Goal: Check status: Check status

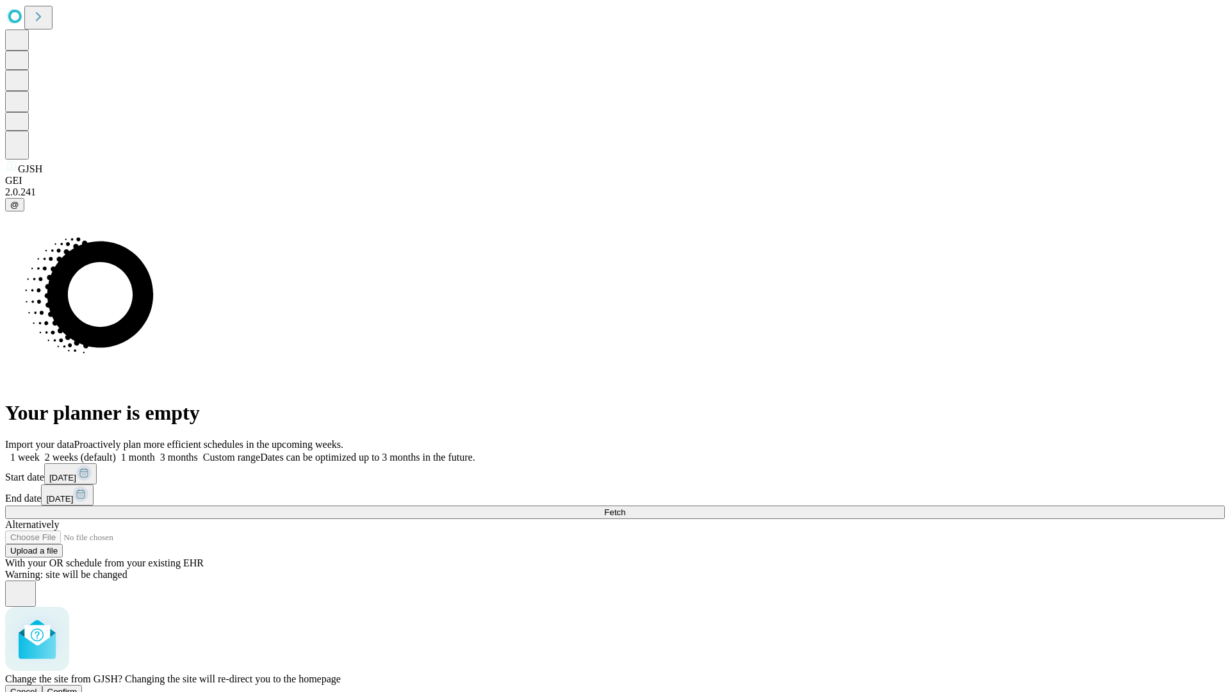
click at [78, 687] on span "Confirm" at bounding box center [62, 692] width 30 height 10
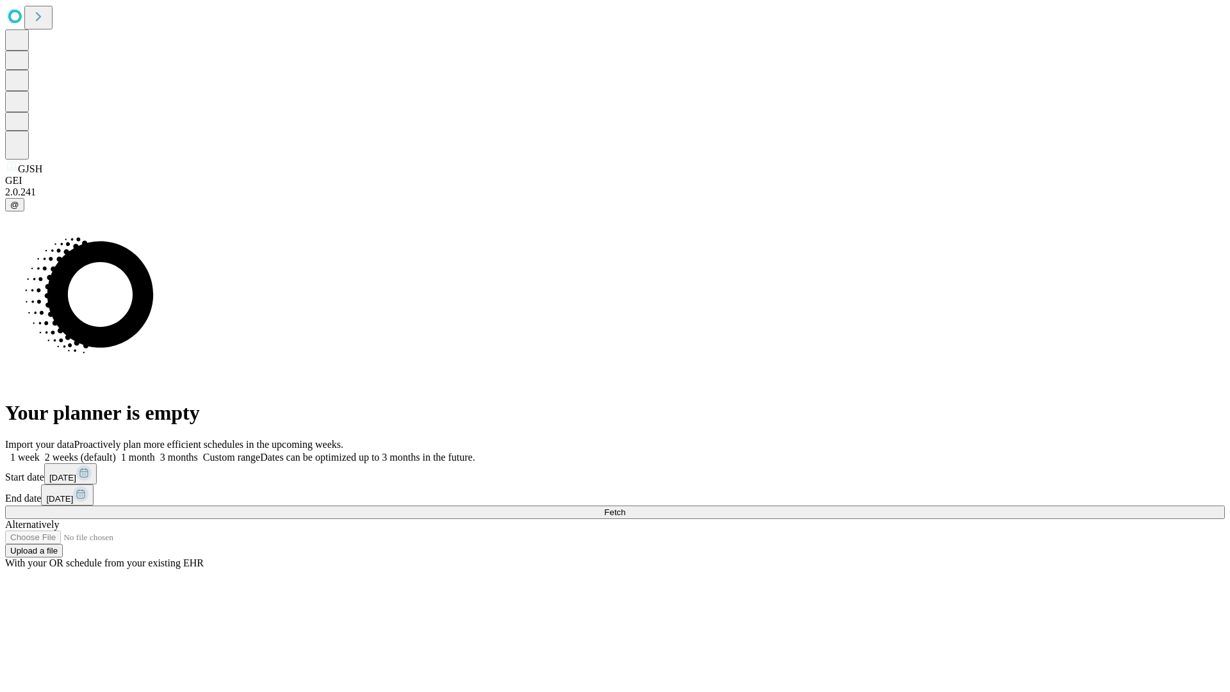
click at [155, 452] on label "1 month" at bounding box center [135, 457] width 39 height 11
click at [625, 508] on span "Fetch" at bounding box center [614, 513] width 21 height 10
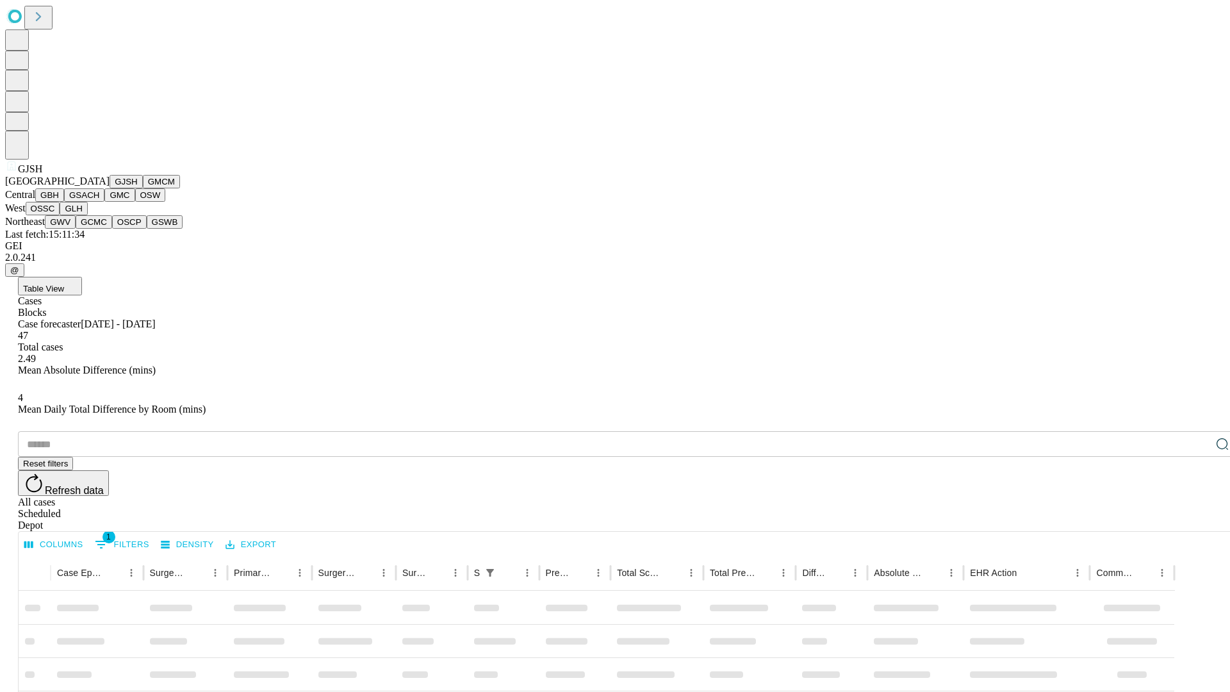
click at [143, 188] on button "GMCM" at bounding box center [161, 181] width 37 height 13
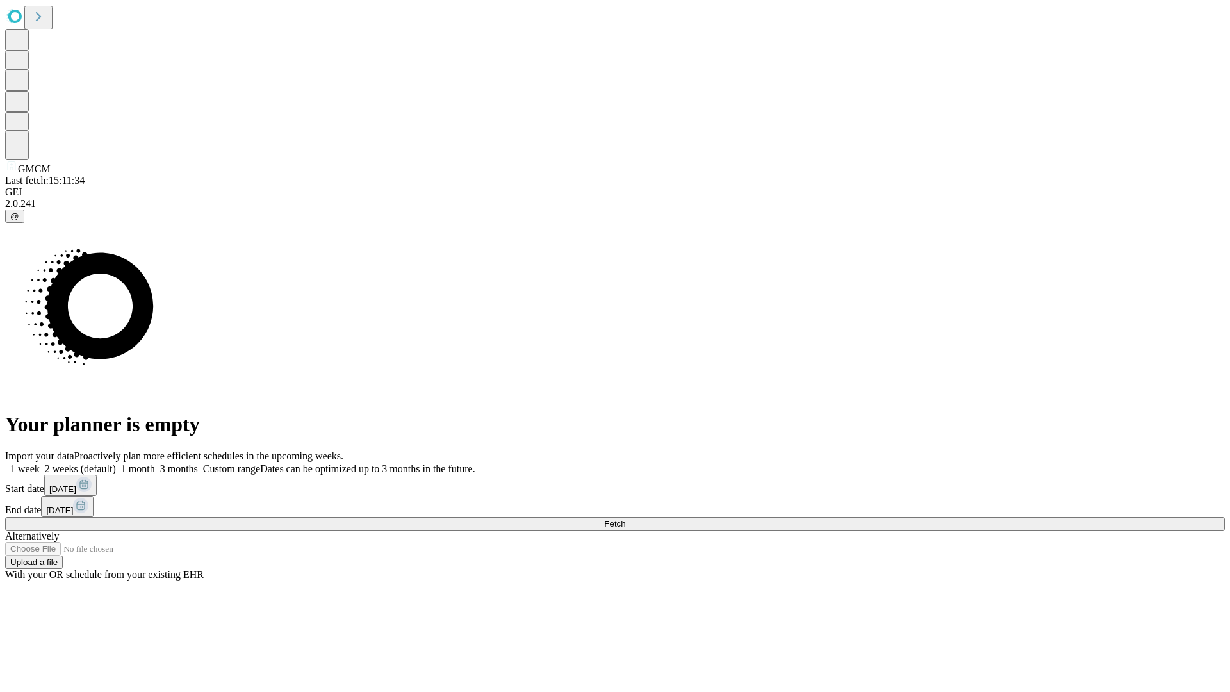
click at [155, 463] on label "1 month" at bounding box center [135, 468] width 39 height 11
click at [625, 519] on span "Fetch" at bounding box center [614, 524] width 21 height 10
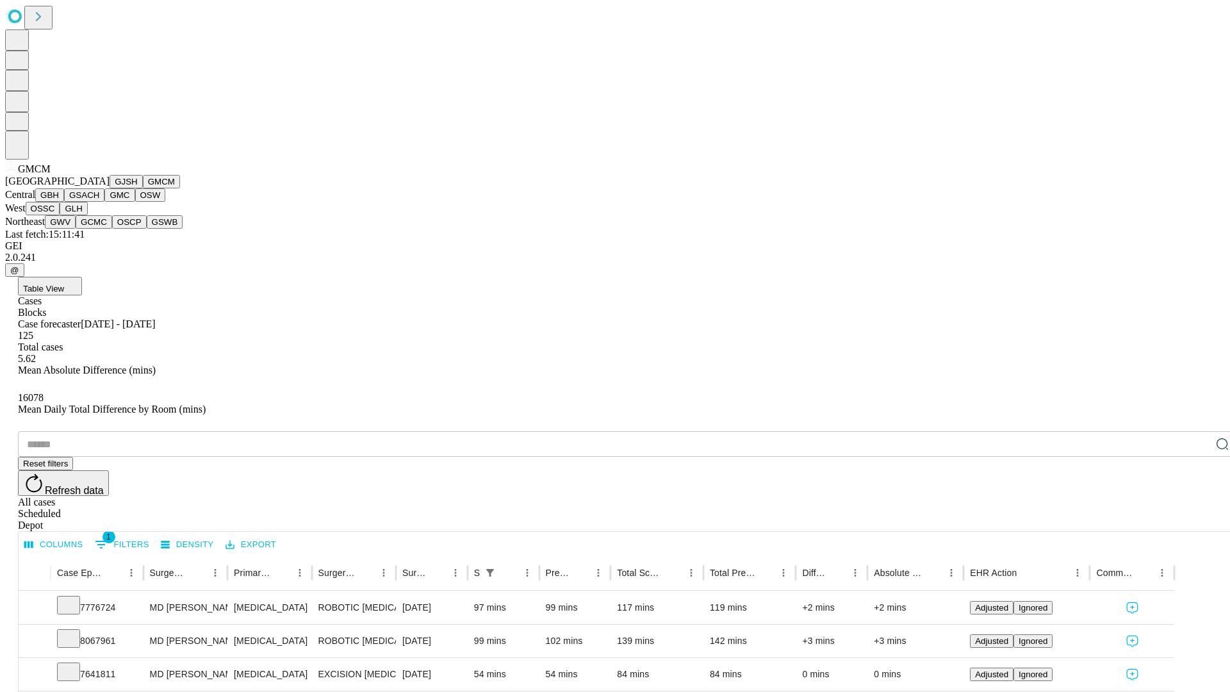
click at [64, 202] on button "GBH" at bounding box center [49, 194] width 29 height 13
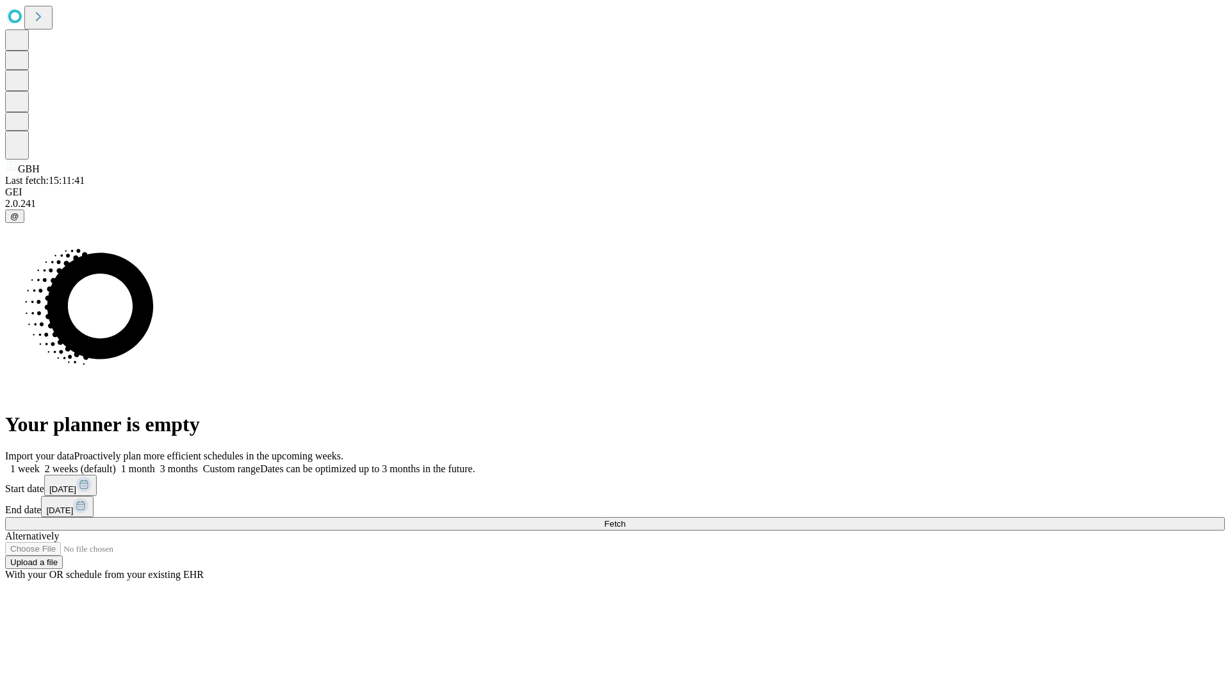
click at [155, 463] on label "1 month" at bounding box center [135, 468] width 39 height 11
click at [625, 519] on span "Fetch" at bounding box center [614, 524] width 21 height 10
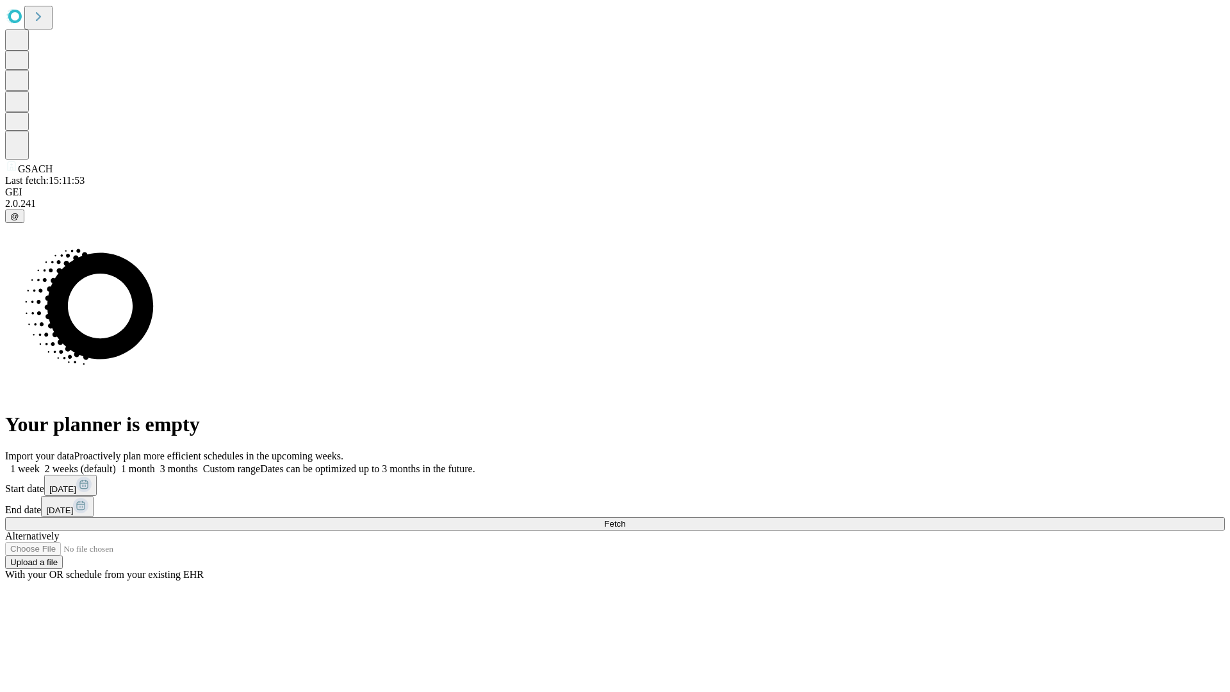
click at [155, 463] on label "1 month" at bounding box center [135, 468] width 39 height 11
click at [625, 519] on span "Fetch" at bounding box center [614, 524] width 21 height 10
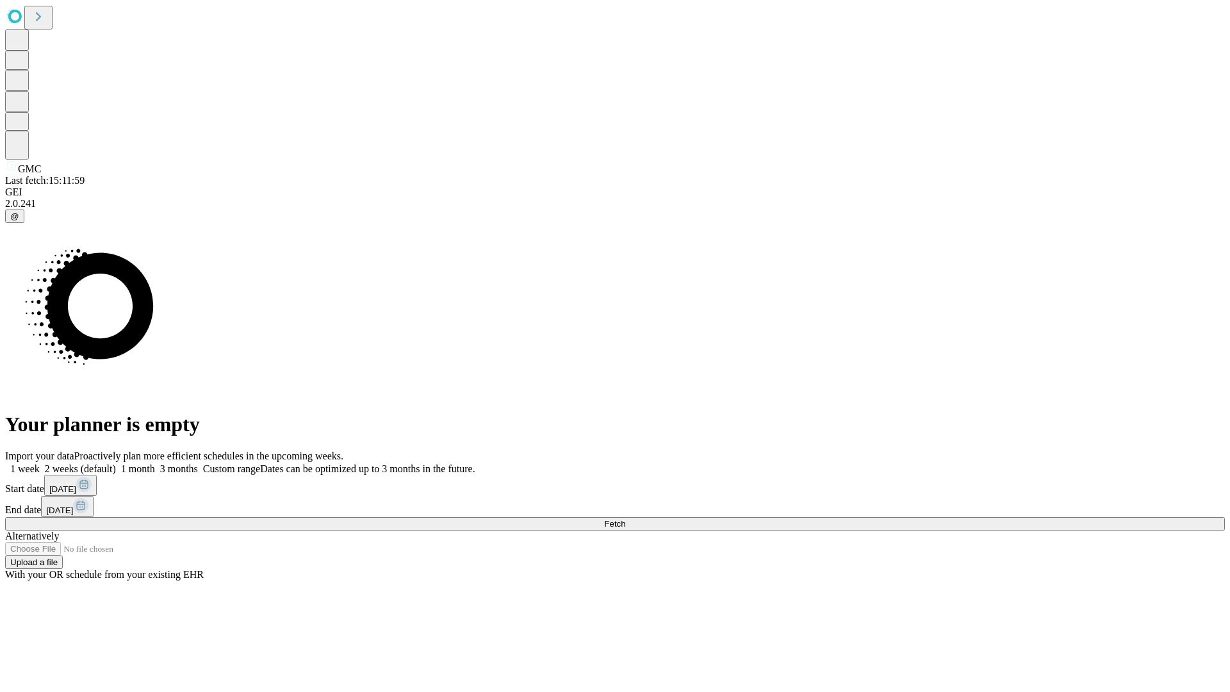
click at [155, 463] on label "1 month" at bounding box center [135, 468] width 39 height 11
click at [625, 519] on span "Fetch" at bounding box center [614, 524] width 21 height 10
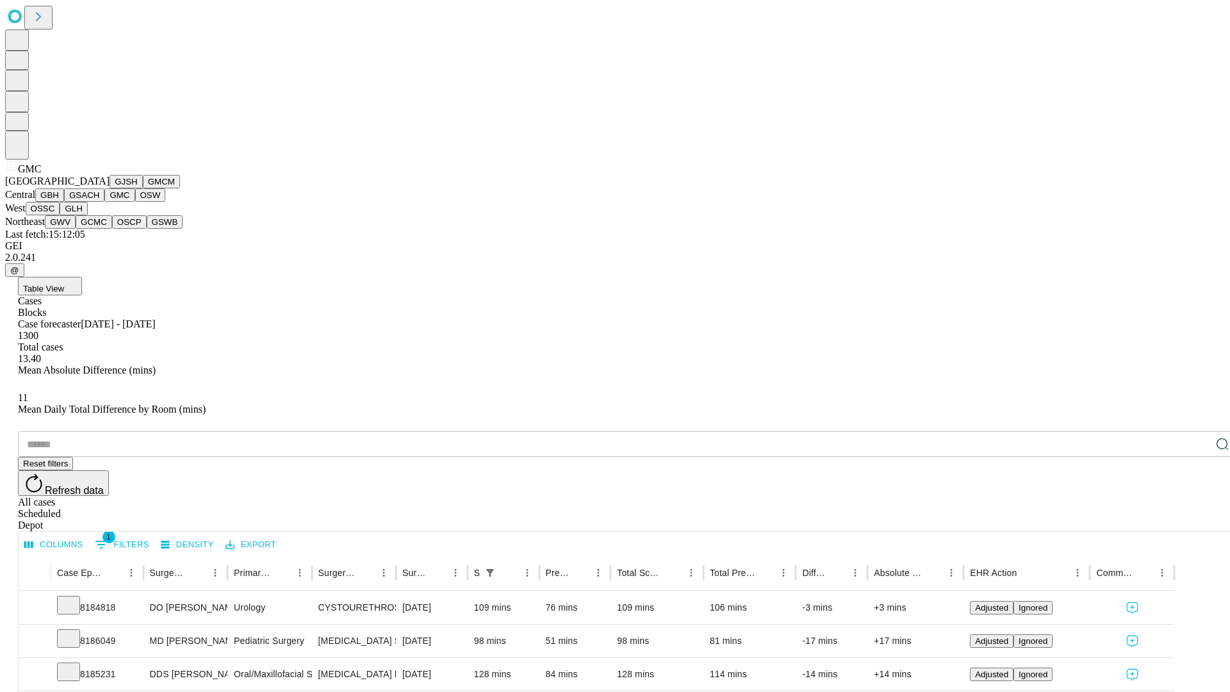
click at [135, 202] on button "OSW" at bounding box center [150, 194] width 31 height 13
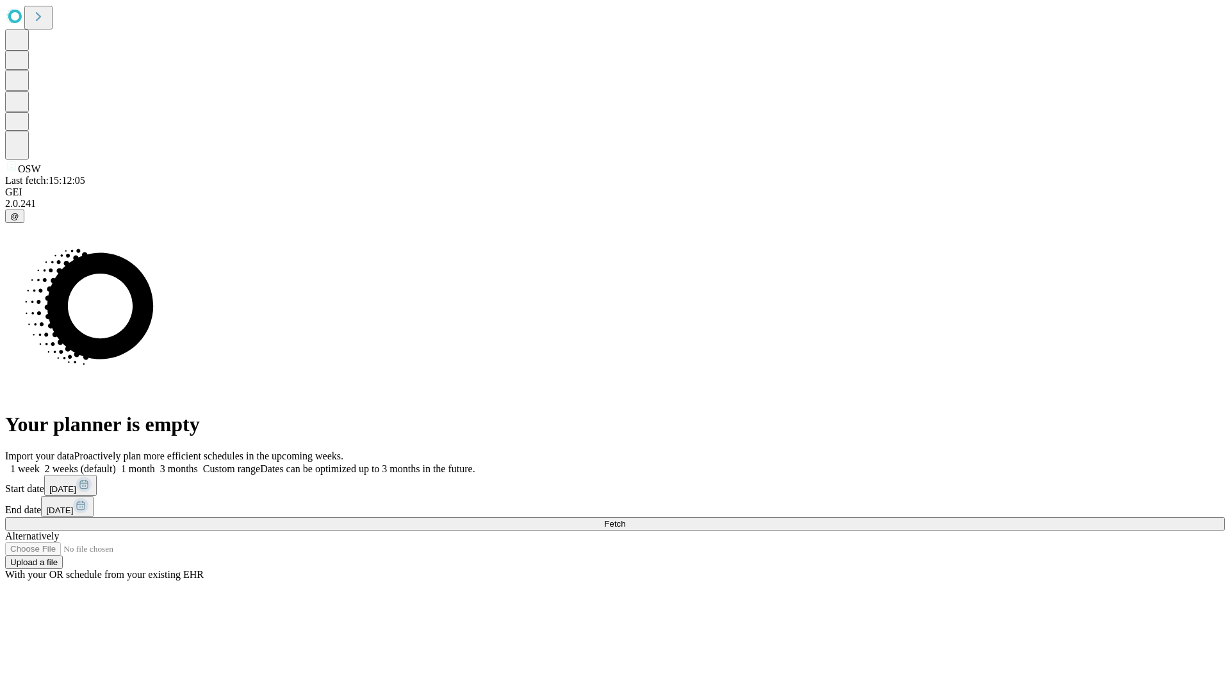
click at [155, 463] on label "1 month" at bounding box center [135, 468] width 39 height 11
click at [625, 519] on span "Fetch" at bounding box center [614, 524] width 21 height 10
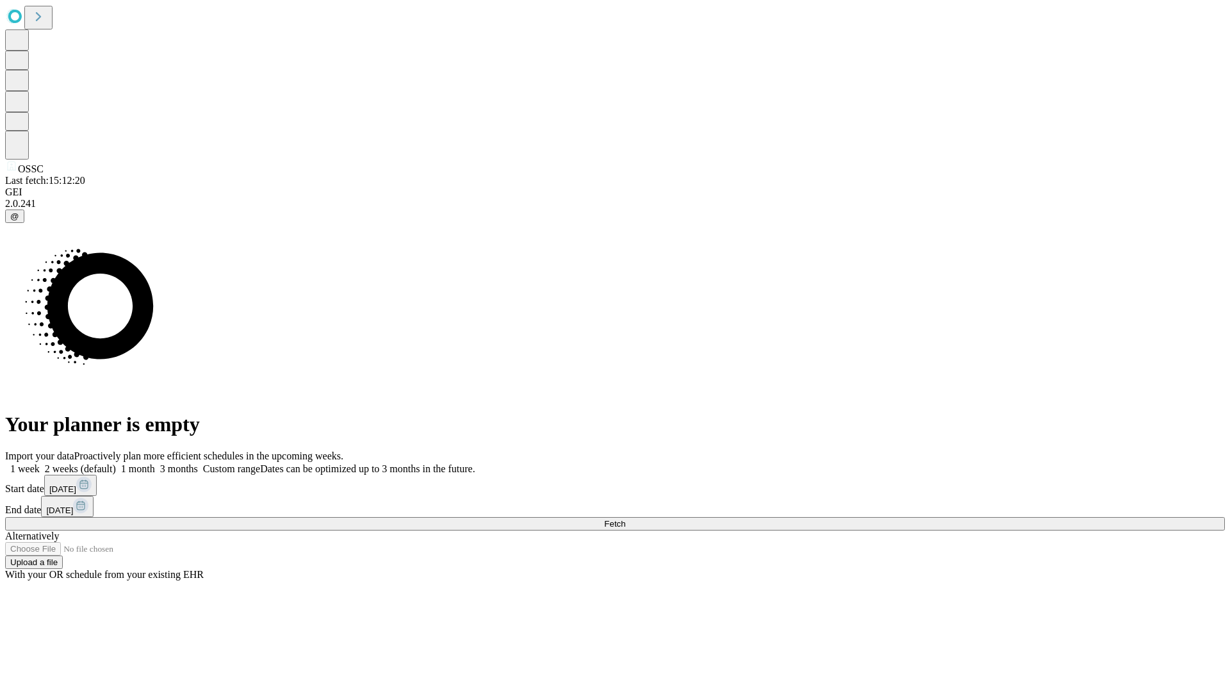
click at [155, 463] on label "1 month" at bounding box center [135, 468] width 39 height 11
click at [625, 519] on span "Fetch" at bounding box center [614, 524] width 21 height 10
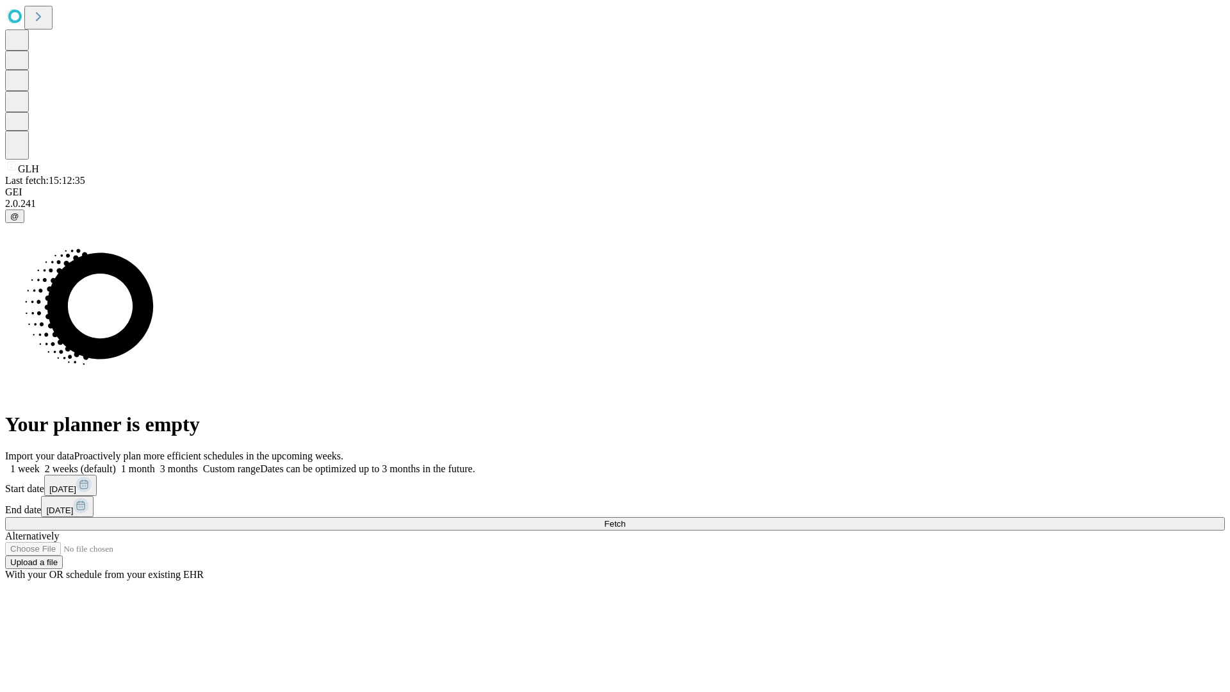
click at [155, 463] on label "1 month" at bounding box center [135, 468] width 39 height 11
click at [625, 519] on span "Fetch" at bounding box center [614, 524] width 21 height 10
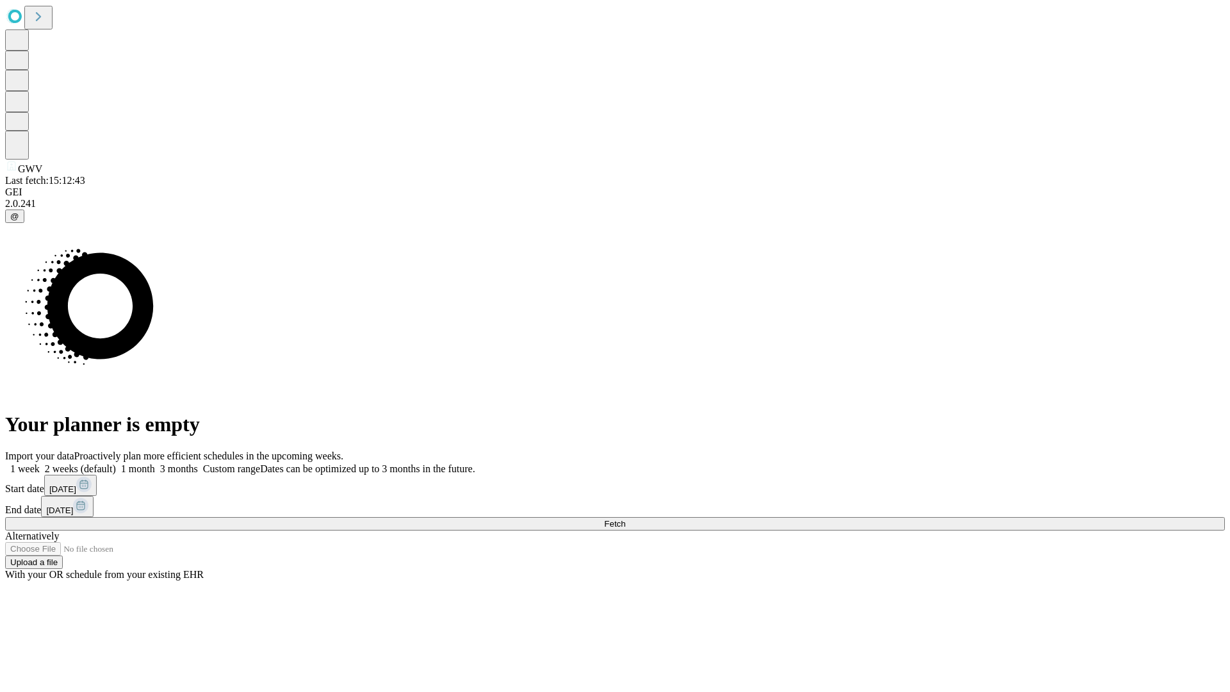
click at [155, 463] on label "1 month" at bounding box center [135, 468] width 39 height 11
click at [625, 519] on span "Fetch" at bounding box center [614, 524] width 21 height 10
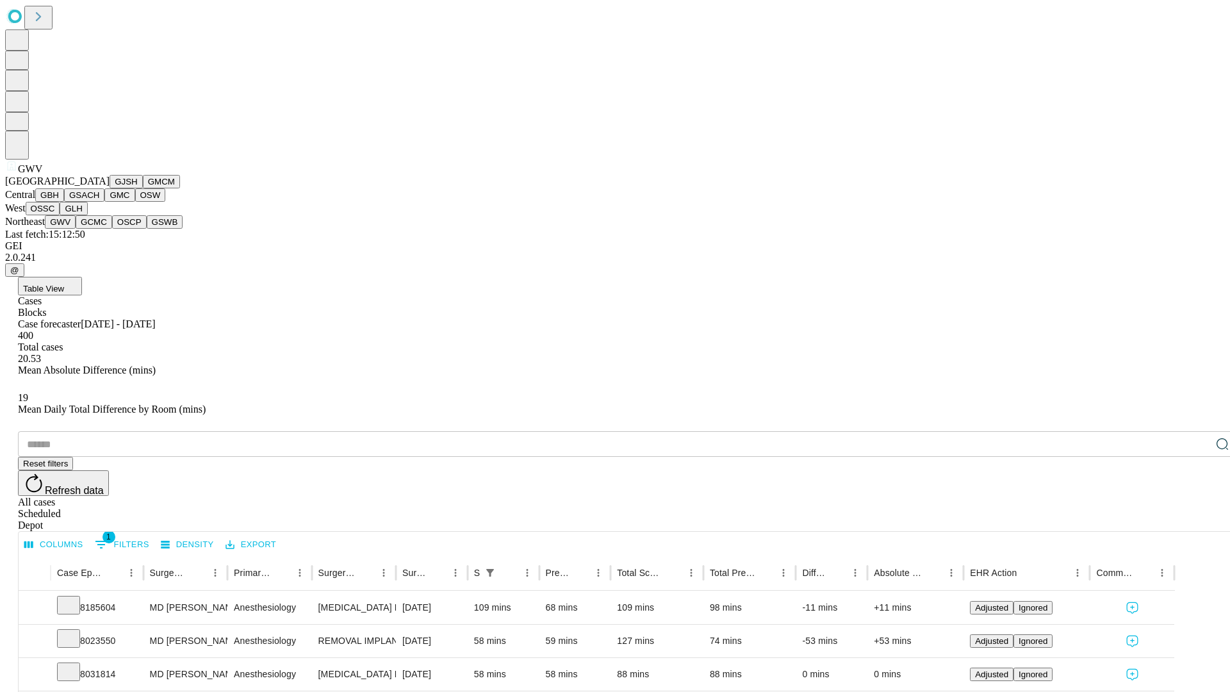
click at [99, 229] on button "GCMC" at bounding box center [94, 221] width 37 height 13
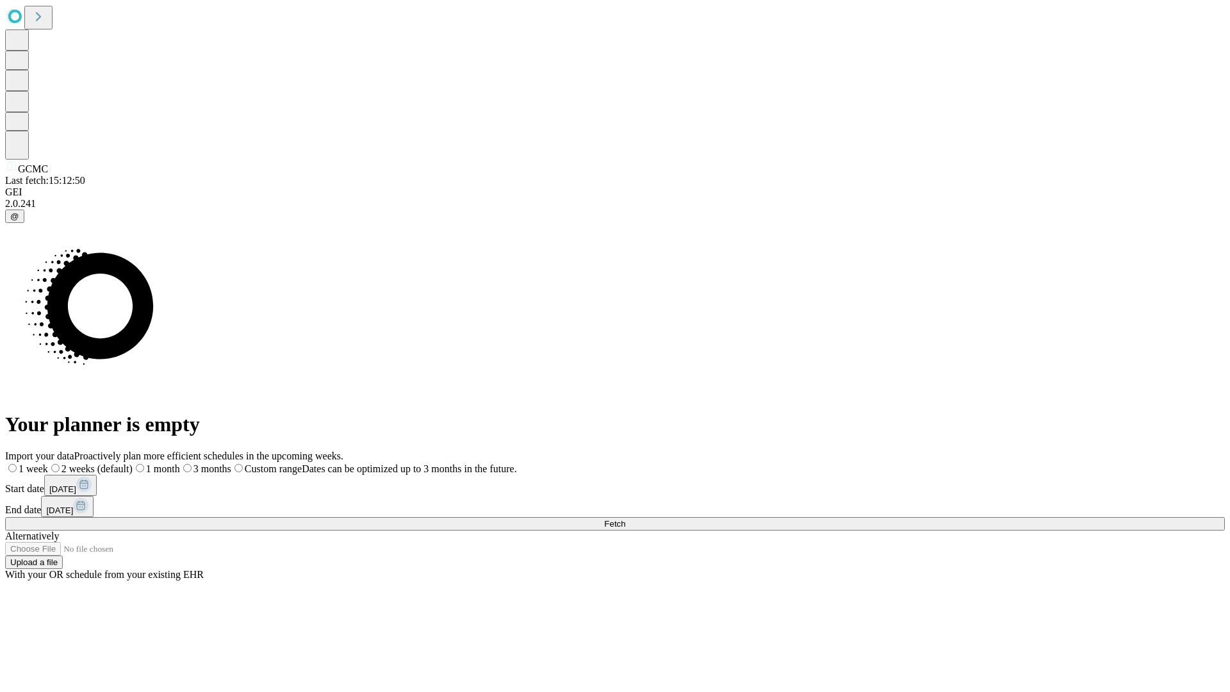
click at [625, 519] on span "Fetch" at bounding box center [614, 524] width 21 height 10
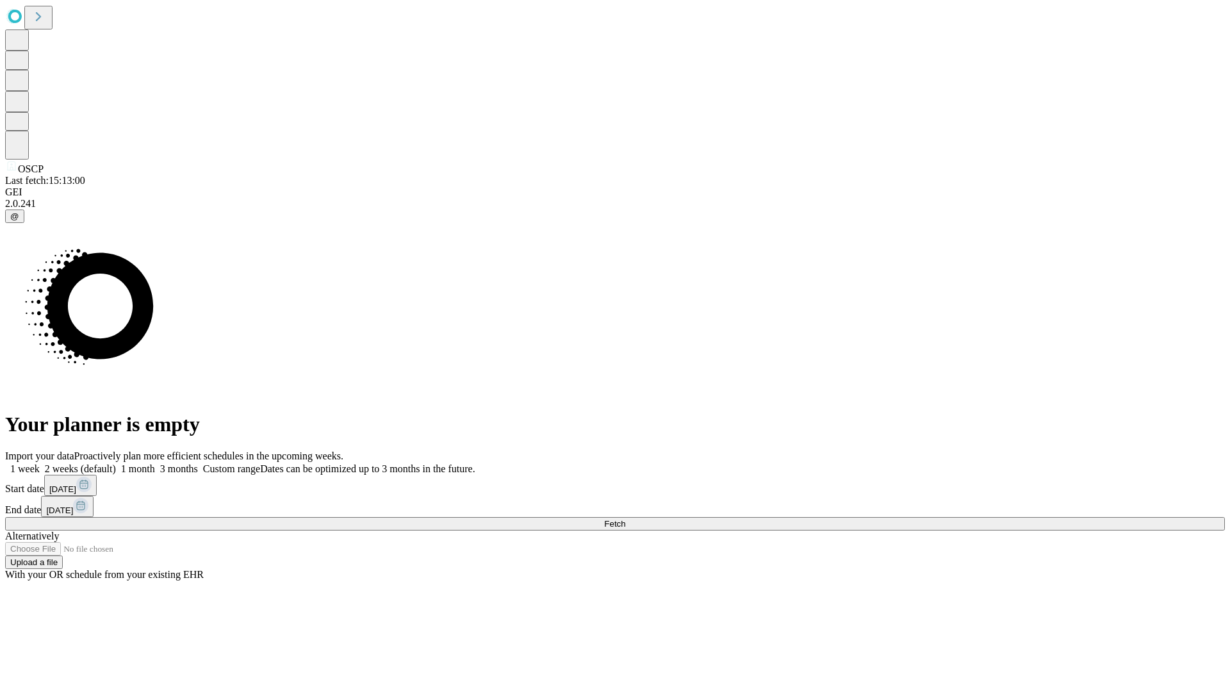
click at [155, 463] on label "1 month" at bounding box center [135, 468] width 39 height 11
click at [625, 519] on span "Fetch" at bounding box center [614, 524] width 21 height 10
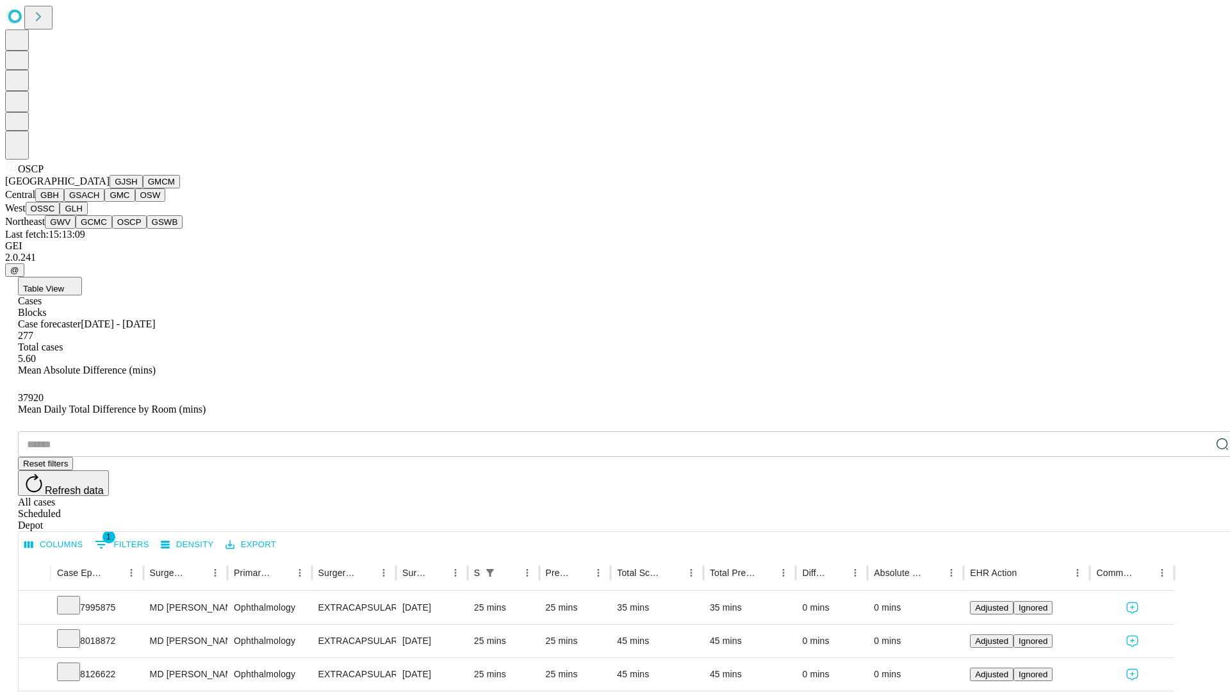
click at [147, 229] on button "GSWB" at bounding box center [165, 221] width 37 height 13
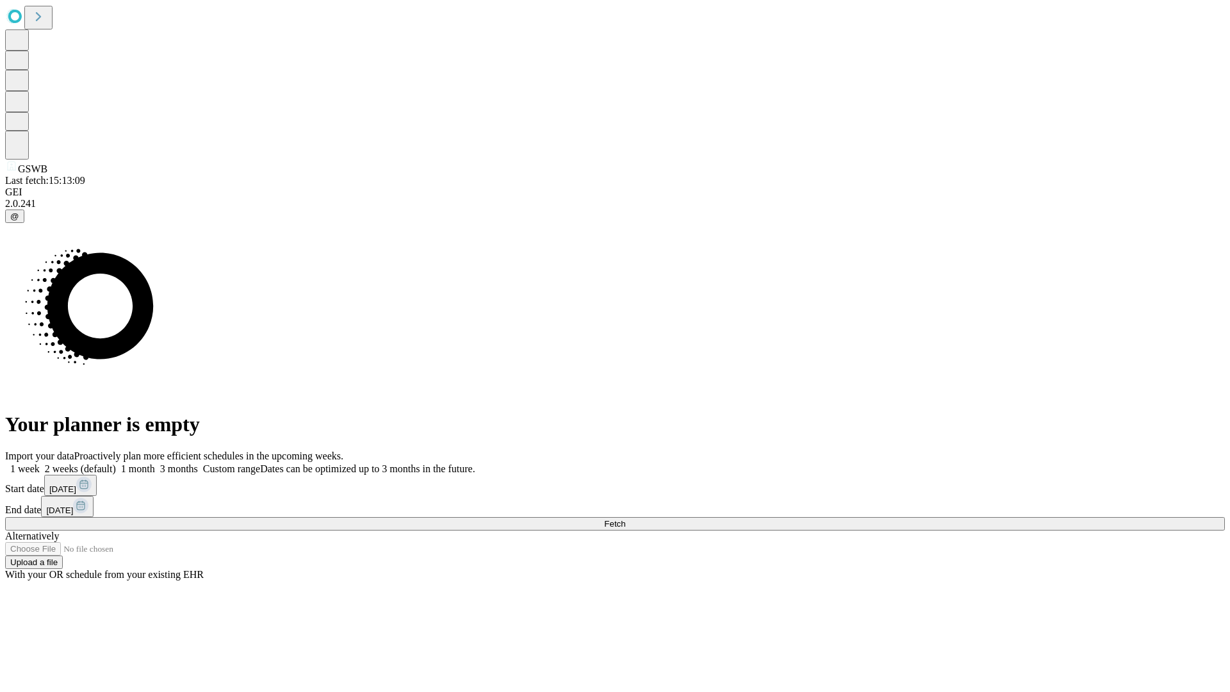
click at [155, 463] on label "1 month" at bounding box center [135, 468] width 39 height 11
click at [625, 519] on span "Fetch" at bounding box center [614, 524] width 21 height 10
